Goal: Information Seeking & Learning: Learn about a topic

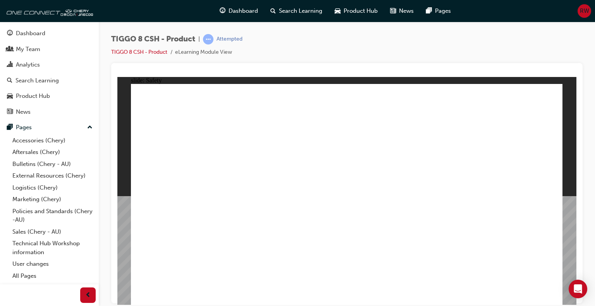
drag, startPoint x: 547, startPoint y: 296, endPoint x: 509, endPoint y: 275, distance: 43.7
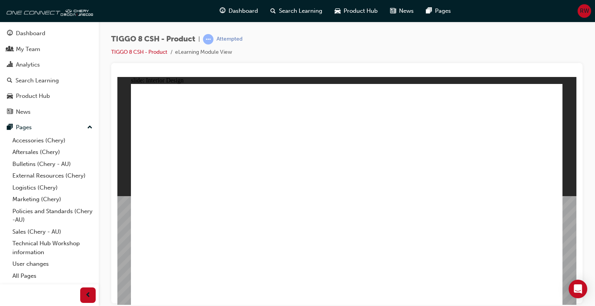
drag, startPoint x: 298, startPoint y: 272, endPoint x: 295, endPoint y: 267, distance: 5.2
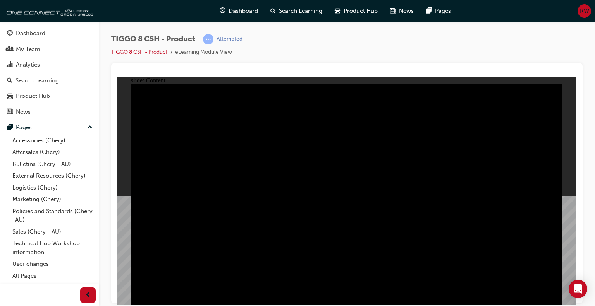
drag, startPoint x: 462, startPoint y: 147, endPoint x: 394, endPoint y: 166, distance: 70.4
drag, startPoint x: 441, startPoint y: 175, endPoint x: 328, endPoint y: 192, distance: 114.0
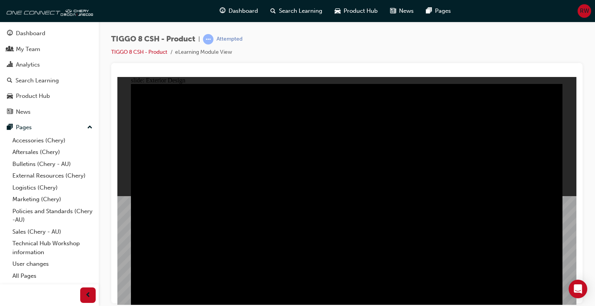
type input "18.65"
drag, startPoint x: 156, startPoint y: 109, endPoint x: 212, endPoint y: 108, distance: 56.2
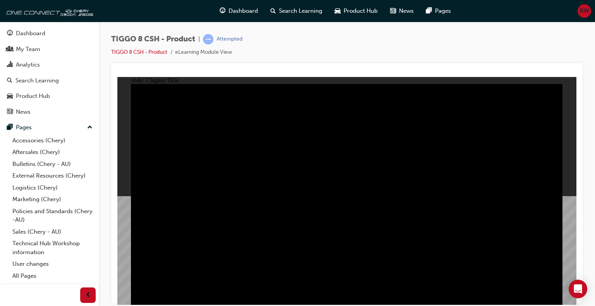
radio input "true"
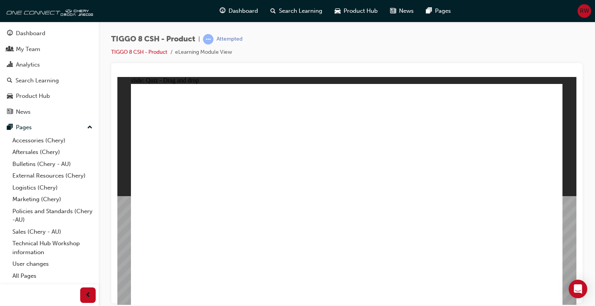
drag, startPoint x: 330, startPoint y: 110, endPoint x: 347, endPoint y: 211, distance: 102.1
drag, startPoint x: 370, startPoint y: 149, endPoint x: 259, endPoint y: 203, distance: 124.2
drag, startPoint x: 468, startPoint y: 150, endPoint x: 521, endPoint y: 205, distance: 76.2
drag, startPoint x: 338, startPoint y: 211, endPoint x: 418, endPoint y: 212, distance: 80.2
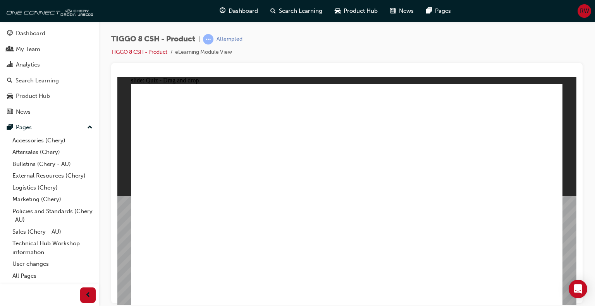
drag, startPoint x: 256, startPoint y: 206, endPoint x: 340, endPoint y: 208, distance: 84.1
drag, startPoint x: 428, startPoint y: 104, endPoint x: 286, endPoint y: 203, distance: 173.0
drag, startPoint x: 501, startPoint y: 108, endPoint x: 170, endPoint y: 208, distance: 345.6
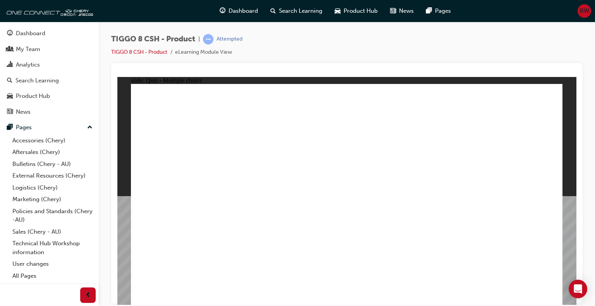
checkbox input "true"
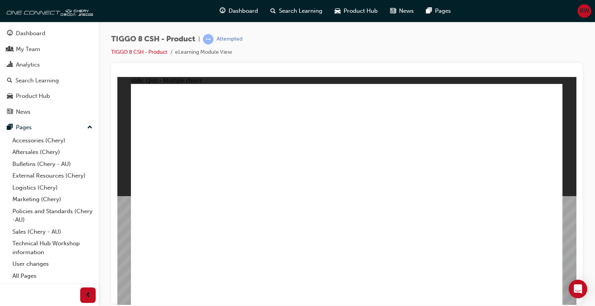
radio input "true"
drag, startPoint x: 334, startPoint y: 108, endPoint x: 359, endPoint y: 217, distance: 111.3
drag, startPoint x: 346, startPoint y: 124, endPoint x: 367, endPoint y: 224, distance: 102.7
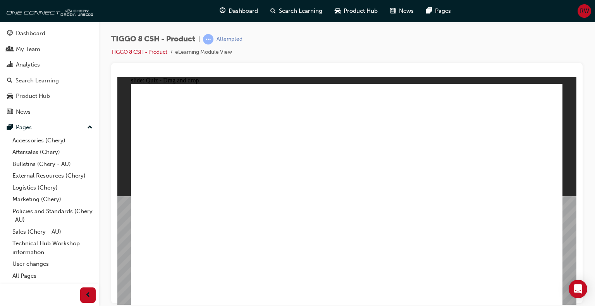
drag, startPoint x: 423, startPoint y: 107, endPoint x: 373, endPoint y: 228, distance: 130.8
drag, startPoint x: 427, startPoint y: 123, endPoint x: 431, endPoint y: 225, distance: 101.6
drag, startPoint x: 421, startPoint y: 143, endPoint x: 389, endPoint y: 247, distance: 109.1
drag, startPoint x: 487, startPoint y: 107, endPoint x: 438, endPoint y: 237, distance: 138.3
drag, startPoint x: 510, startPoint y: 122, endPoint x: 411, endPoint y: 251, distance: 163.0
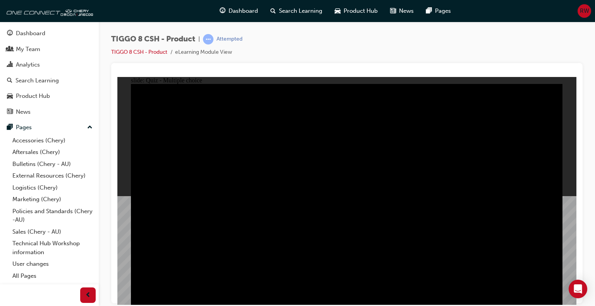
radio input "true"
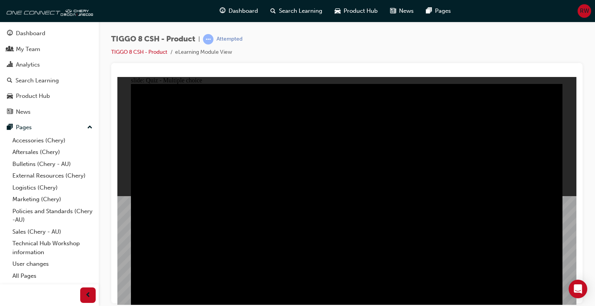
radio input "true"
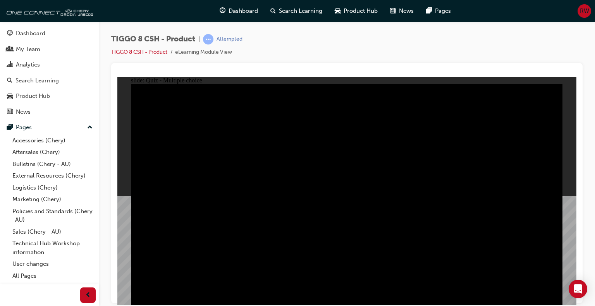
checkbox input "true"
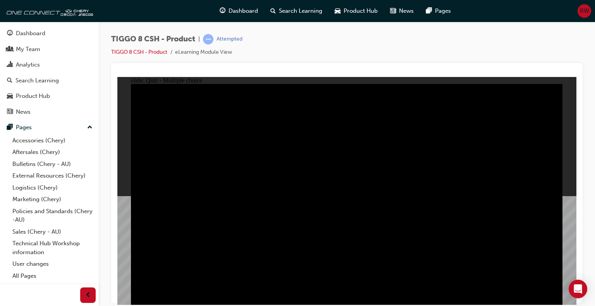
checkbox input "true"
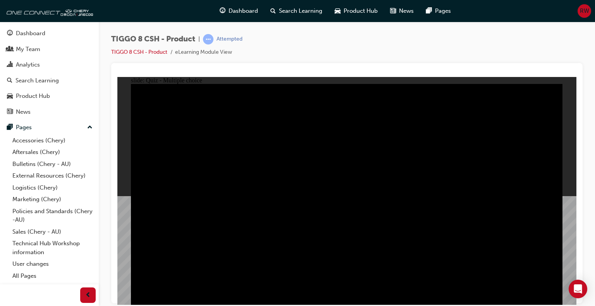
checkbox input "true"
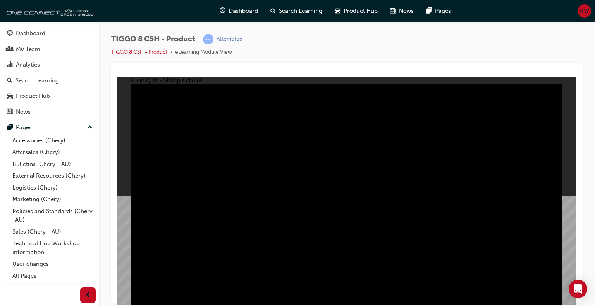
checkbox input "true"
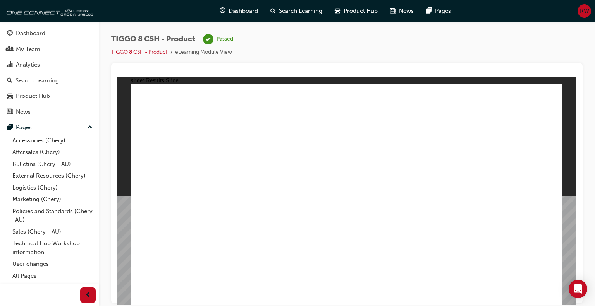
click at [28, 33] on div "Dashboard" at bounding box center [30, 33] width 29 height 9
